Goal: Information Seeking & Learning: Learn about a topic

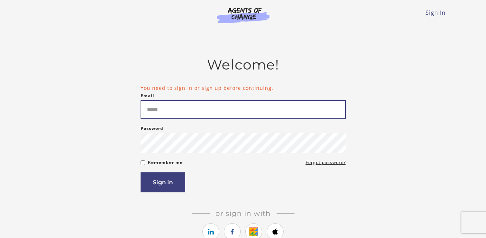
click at [175, 111] on input "Email" at bounding box center [243, 109] width 205 height 19
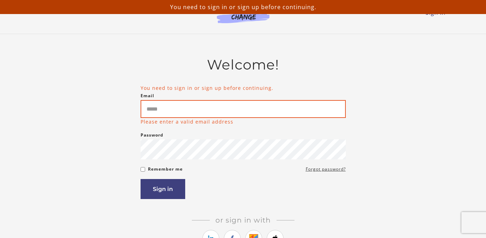
click at [174, 109] on input "Email" at bounding box center [243, 109] width 205 height 18
type input "**********"
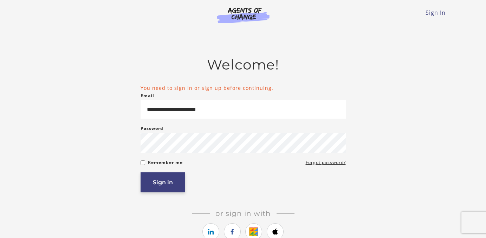
click at [162, 182] on button "Sign in" at bounding box center [163, 183] width 45 height 20
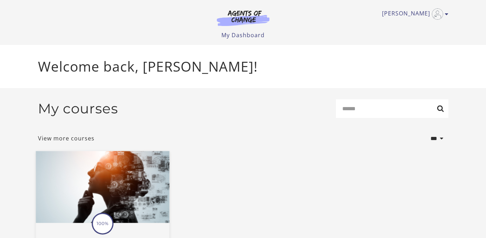
click at [108, 189] on img at bounding box center [103, 188] width 134 height 72
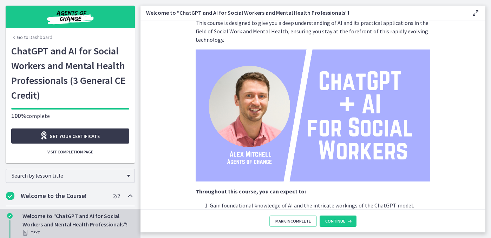
scroll to position [327, 0]
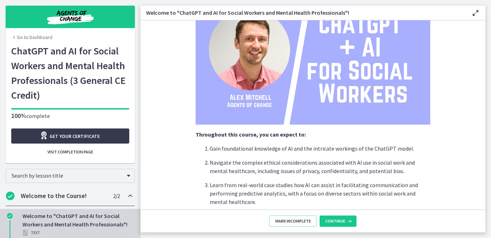
scroll to position [109, 0]
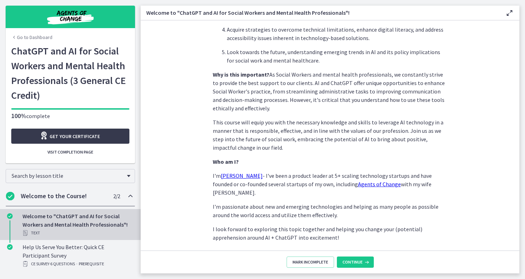
scroll to position [313, 0]
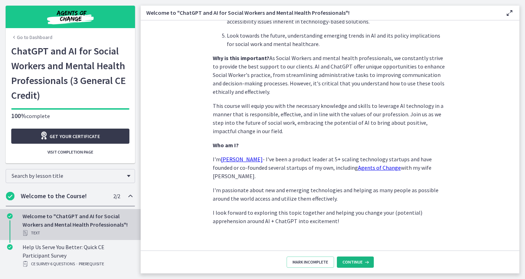
click at [345, 258] on button "Continue" at bounding box center [355, 262] width 37 height 11
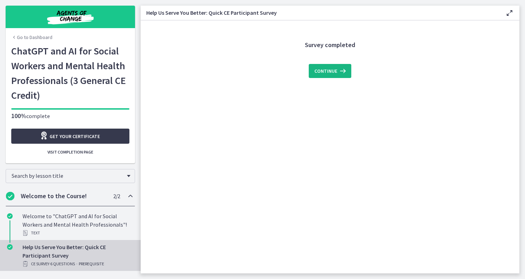
click at [329, 72] on span "Continue" at bounding box center [325, 71] width 23 height 8
